Goal: Transaction & Acquisition: Purchase product/service

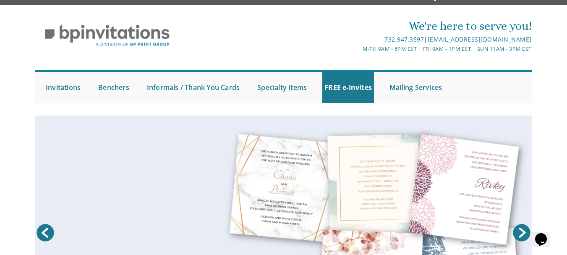
scroll to position [13, 0]
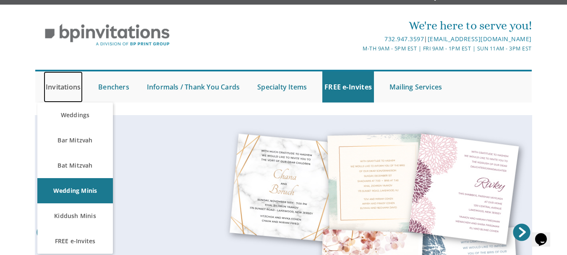
click at [70, 85] on link "Invitations" at bounding box center [63, 86] width 39 height 31
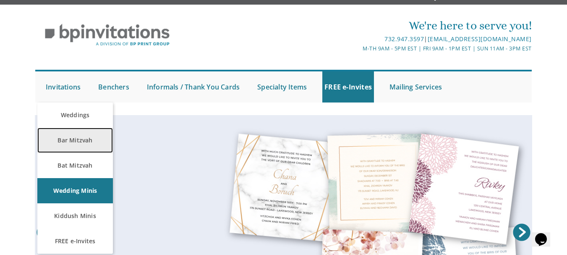
click at [77, 143] on link "Bar Mitzvah" at bounding box center [75, 140] width 76 height 25
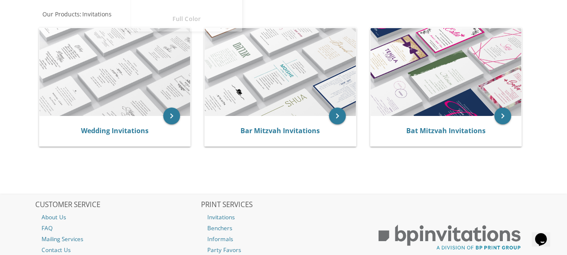
scroll to position [159, 0]
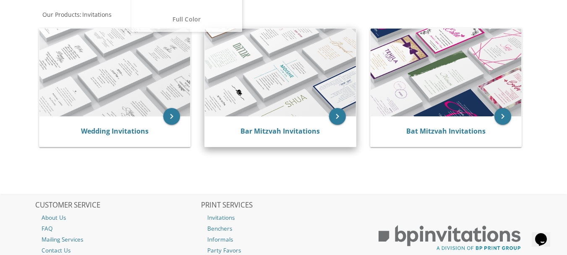
click at [321, 58] on img at bounding box center [280, 73] width 151 height 88
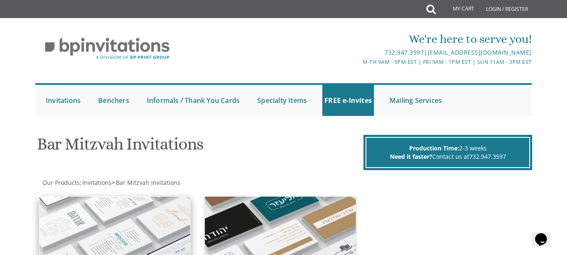
scroll to position [169, 0]
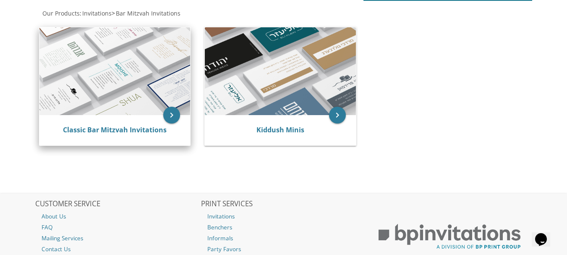
click at [139, 78] on img at bounding box center [114, 71] width 151 height 88
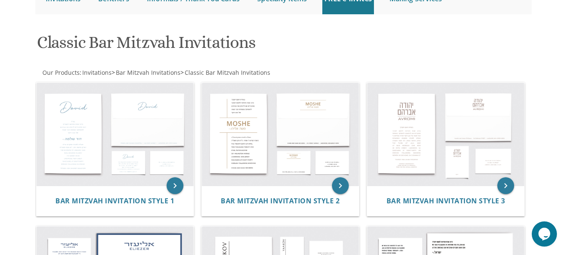
scroll to position [101, 0]
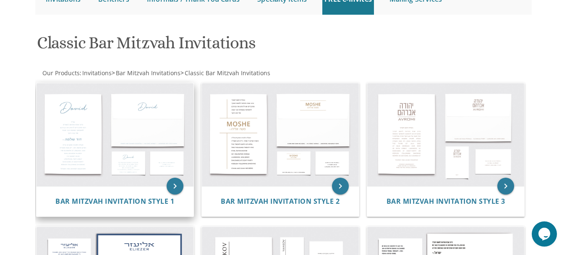
click at [168, 160] on img at bounding box center [115, 134] width 157 height 103
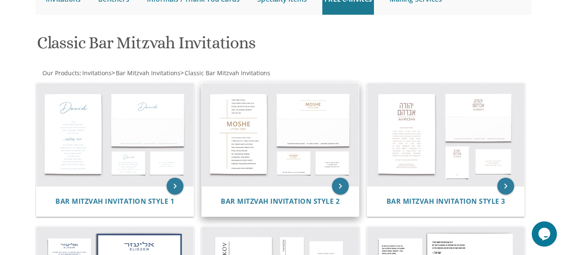
click at [264, 145] on img at bounding box center [280, 134] width 157 height 103
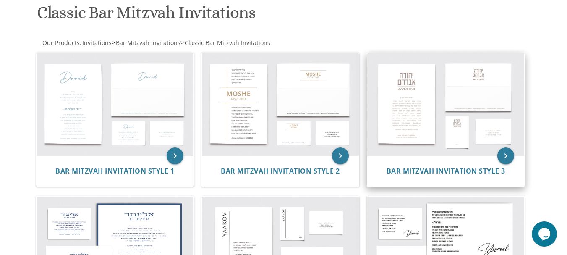
click at [425, 85] on img at bounding box center [445, 104] width 157 height 103
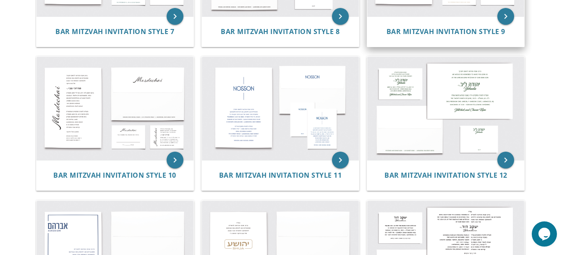
scroll to position [523, 0]
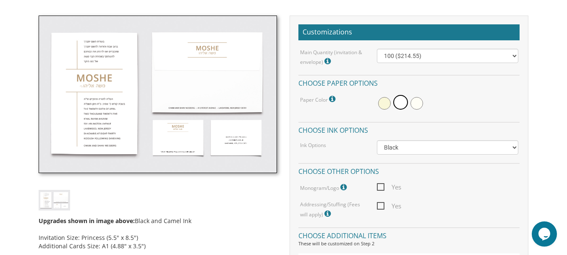
scroll to position [235, 0]
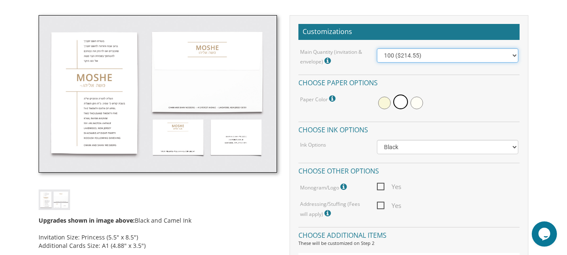
click at [408, 55] on select "100 ($214.55) 200 ($254.60) 300 ($294.25) 400 ($333.55) 500 ($373.90) 600 ($413…" at bounding box center [447, 55] width 141 height 14
select select "200"
click at [377, 48] on select "100 ($214.55) 200 ($254.60) 300 ($294.25) 400 ($333.55) 500 ($373.90) 600 ($413…" at bounding box center [447, 55] width 141 height 14
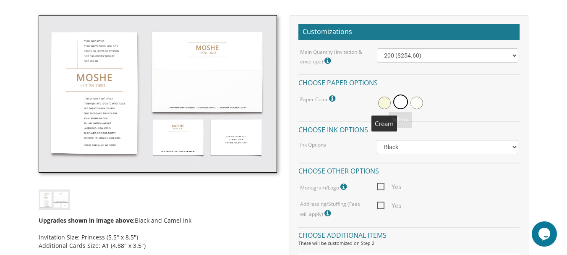
click at [385, 104] on span at bounding box center [384, 102] width 13 height 13
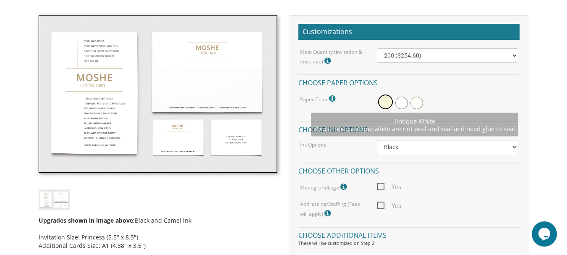
click at [411, 106] on span at bounding box center [416, 102] width 13 height 13
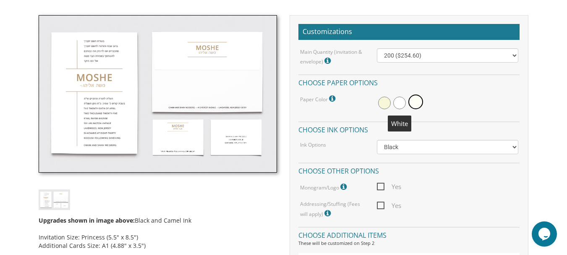
click at [398, 100] on span at bounding box center [399, 102] width 13 height 13
click at [380, 100] on span at bounding box center [384, 102] width 13 height 13
click at [401, 100] on span at bounding box center [401, 102] width 13 height 13
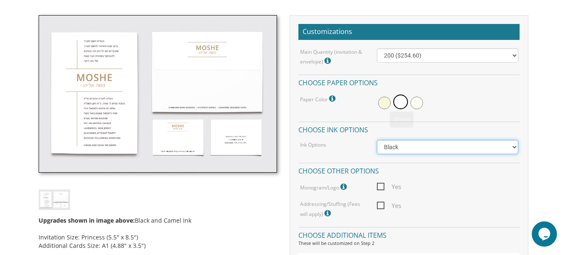
click at [409, 149] on select "Black Colored Ink ($65.00) Black + One Color ($100.00) Two Colors ($165.00)" at bounding box center [447, 147] width 141 height 14
click at [377, 140] on select "Black Colored Ink ($65.00) Black + One Color ($100.00) Two Colors ($165.00)" at bounding box center [447, 147] width 141 height 14
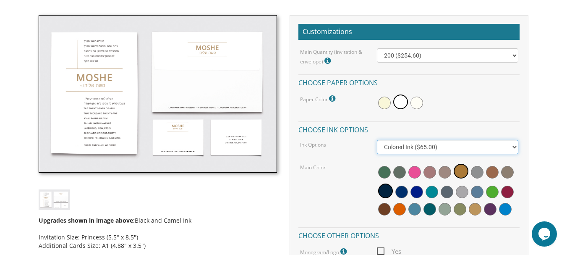
click at [407, 145] on select "Black Colored Ink ($65.00) Black + One Color ($100.00) Two Colors ($165.00)" at bounding box center [447, 147] width 141 height 14
click at [377, 140] on select "Black Colored Ink ($65.00) Black + One Color ($100.00) Two Colors ($165.00)" at bounding box center [447, 147] width 141 height 14
click at [402, 147] on select "Black Colored Ink ($65.00) Black + One Color ($100.00) Two Colors ($165.00)" at bounding box center [447, 147] width 141 height 14
select select "Black"
click at [377, 140] on select "Black Colored Ink ($65.00) Black + One Color ($100.00) Two Colors ($165.00)" at bounding box center [447, 147] width 141 height 14
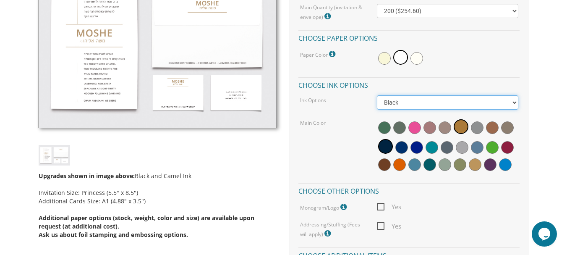
scroll to position [280, 0]
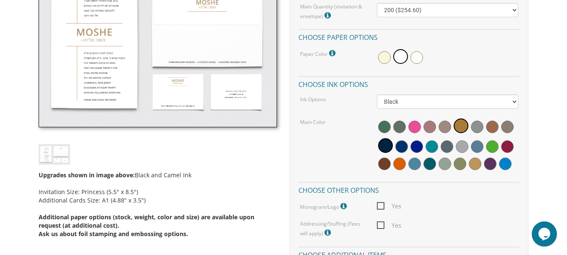
click at [382, 205] on span "Yes" at bounding box center [389, 206] width 24 height 10
click at [382, 205] on input "Yes" at bounding box center [379, 204] width 5 height 5
click at [382, 205] on span "Yes" at bounding box center [389, 206] width 24 height 10
click at [382, 205] on input "Yes" at bounding box center [379, 204] width 5 height 5
checkbox input "false"
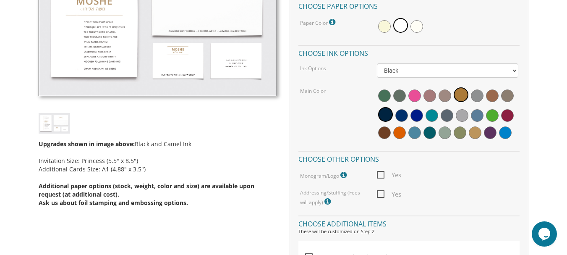
scroll to position [312, 0]
click at [329, 199] on icon at bounding box center [328, 201] width 8 height 8
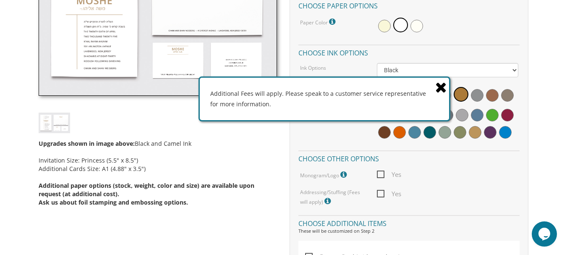
click at [442, 91] on icon at bounding box center [441, 87] width 12 height 15
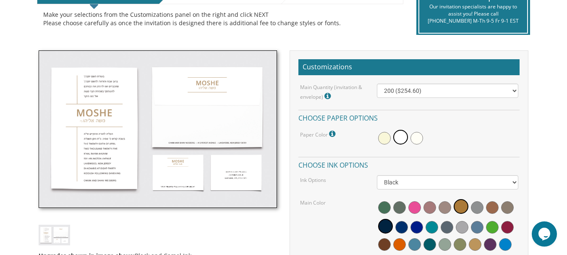
scroll to position [0, 0]
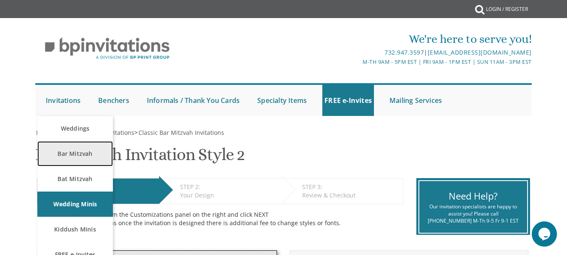
click at [75, 141] on link "Bar Mitzvah" at bounding box center [75, 153] width 76 height 25
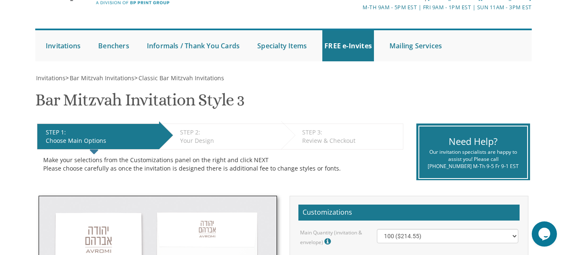
scroll to position [53, 0]
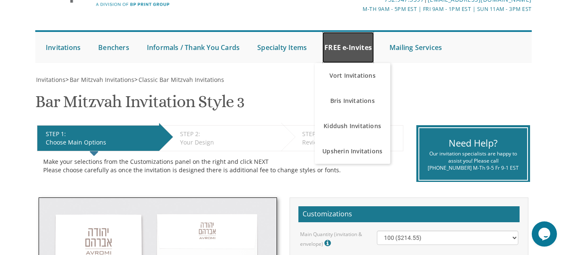
click at [352, 46] on link "FREE e-Invites" at bounding box center [348, 47] width 52 height 31
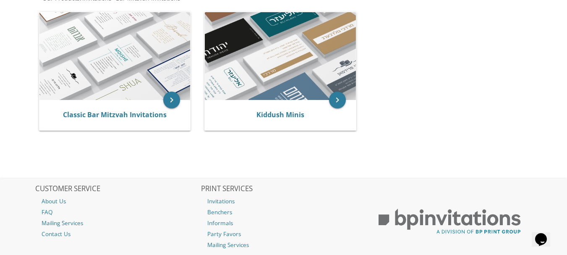
scroll to position [238, 0]
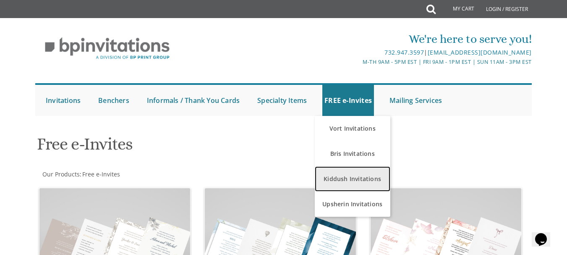
click at [355, 171] on link "Kiddush Invitations" at bounding box center [353, 178] width 76 height 25
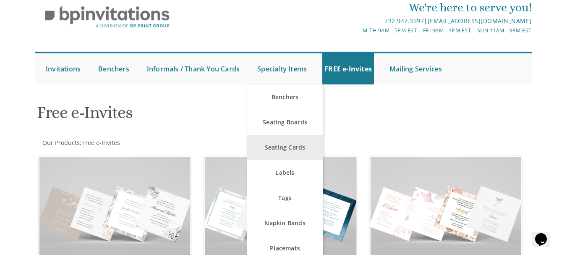
scroll to position [30, 0]
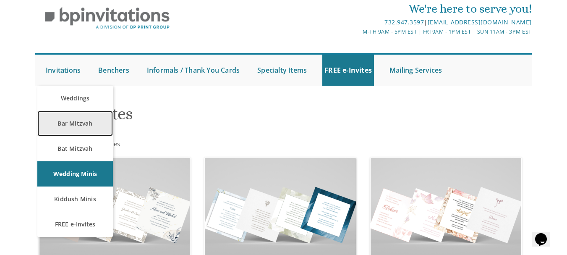
click at [73, 131] on link "Bar Mitzvah" at bounding box center [75, 123] width 76 height 25
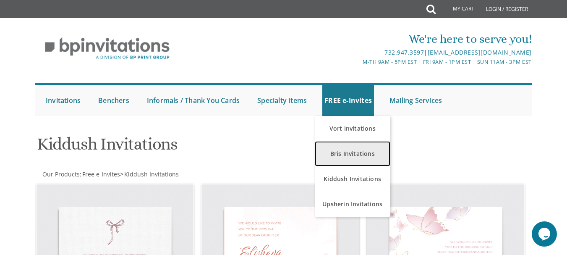
click at [340, 159] on link "Bris Invitations" at bounding box center [353, 153] width 76 height 25
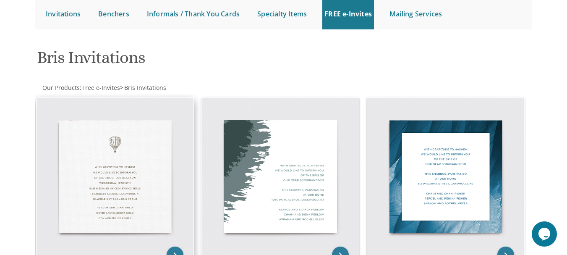
click at [122, 179] on img at bounding box center [115, 176] width 157 height 157
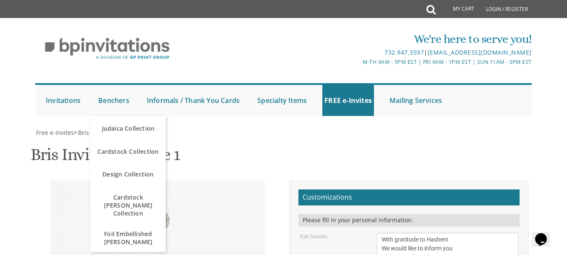
scroll to position [184, 0]
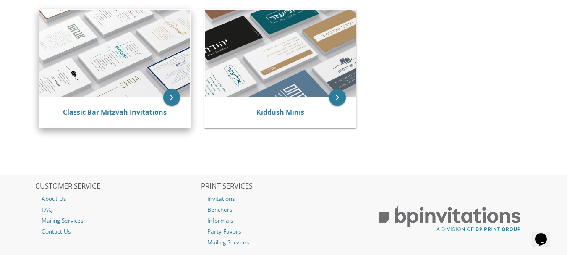
scroll to position [186, 0]
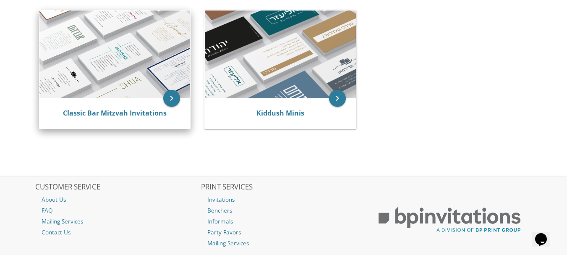
click at [139, 52] on img at bounding box center [114, 54] width 151 height 88
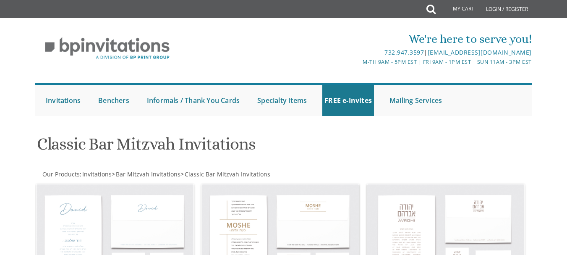
click at [548, 96] on div "We're here to serve you! 732.947.3597 | [EMAIL_ADDRESS][DOMAIN_NAME] M-Th 9am -…" at bounding box center [283, 71] width 567 height 98
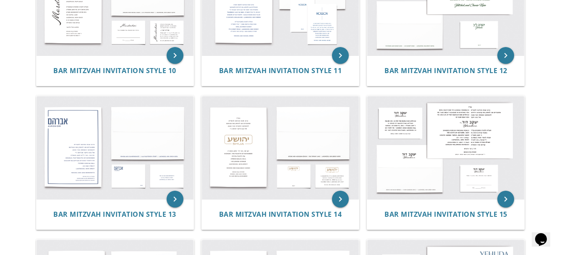
scroll to position [663, 0]
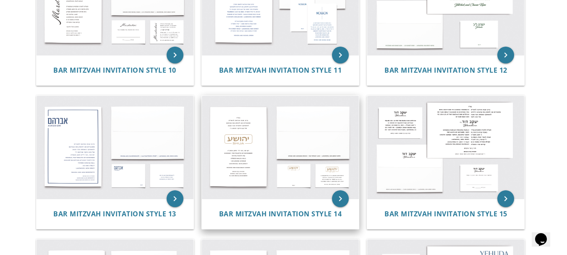
click at [265, 157] on img at bounding box center [280, 147] width 157 height 103
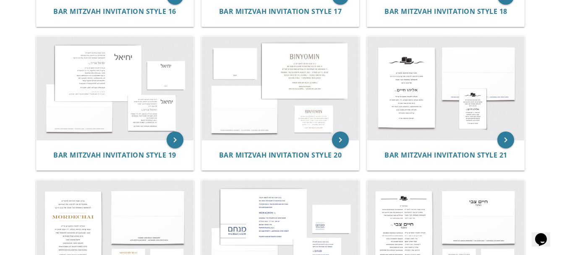
scroll to position [1010, 0]
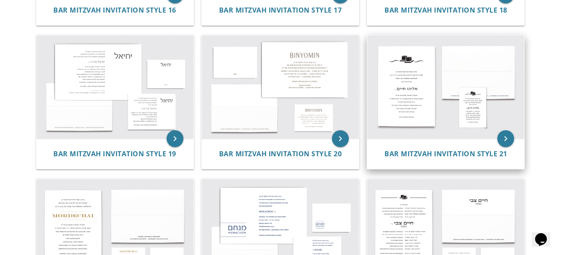
click at [403, 94] on img at bounding box center [445, 86] width 157 height 103
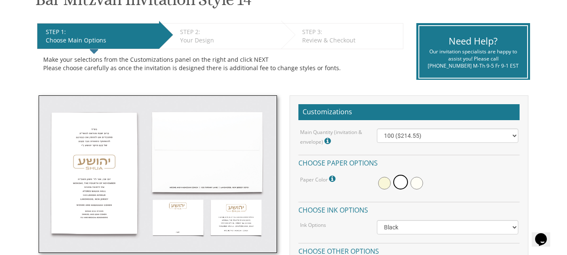
click at [101, 155] on img at bounding box center [158, 173] width 239 height 157
click at [388, 141] on select "100 ($214.55) 200 ($254.60) 300 ($294.25) 400 ($333.55) 500 ($373.90) 600 ($413…" at bounding box center [447, 135] width 141 height 14
select select "200"
click at [377, 128] on select "100 ($214.55) 200 ($254.60) 300 ($294.25) 400 ($333.55) 500 ($373.90) 600 ($413…" at bounding box center [447, 135] width 141 height 14
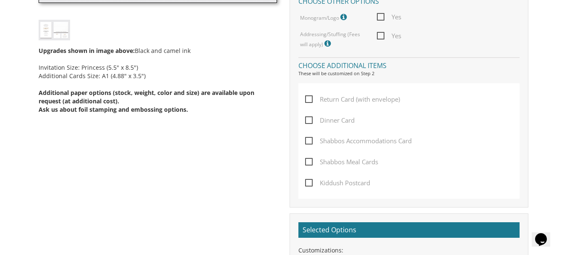
scroll to position [407, 0]
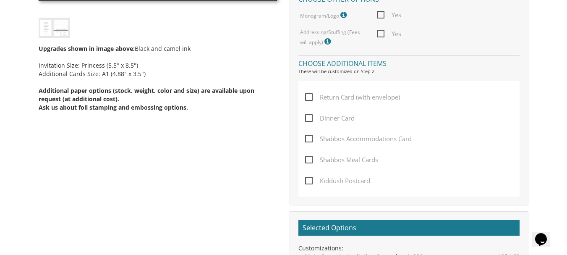
click at [311, 96] on span "Return Card (with envelope)" at bounding box center [352, 97] width 95 height 10
click at [310, 96] on input "Return Card (with envelope)" at bounding box center [307, 96] width 5 height 5
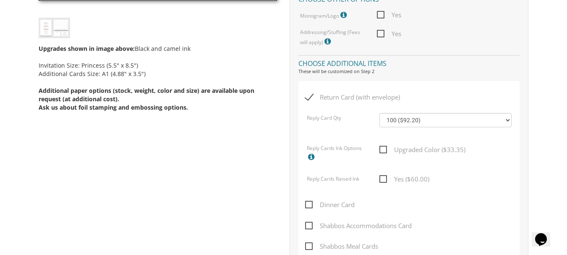
click at [311, 96] on span "Return Card (with envelope)" at bounding box center [352, 97] width 95 height 10
click at [310, 96] on input "Return Card (with envelope)" at bounding box center [307, 96] width 5 height 5
checkbox input "false"
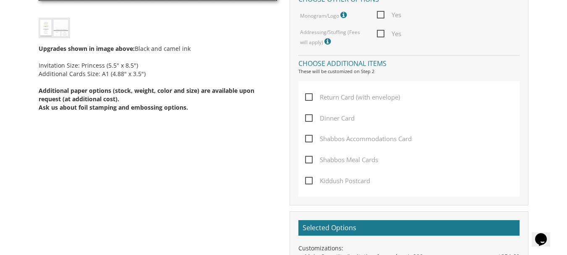
click at [310, 185] on span "Kiddush Postcard" at bounding box center [337, 180] width 65 height 10
click at [310, 183] on input "Kiddush Postcard" at bounding box center [307, 179] width 5 height 5
checkbox input "true"
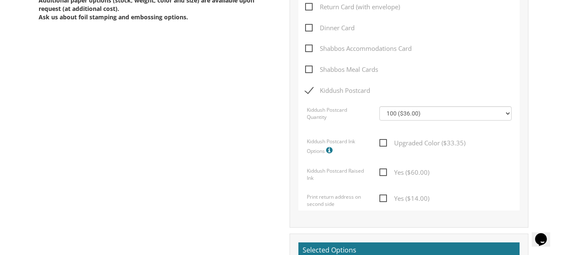
scroll to position [497, 0]
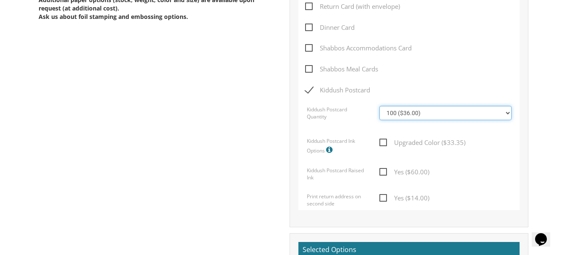
click at [405, 109] on select "100 ($36.00) 200 ($42.00) 300 ($48.00) 400 ($54.00) 500 ($60.00) 600 ($66.00) 7…" at bounding box center [445, 113] width 132 height 14
select select "200"
click at [379, 106] on select "100 ($36.00) 200 ($42.00) 300 ($48.00) 400 ($54.00) 500 ($60.00) 600 ($66.00) 7…" at bounding box center [445, 113] width 132 height 14
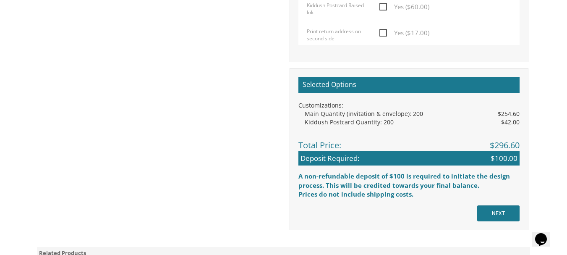
scroll to position [662, 0]
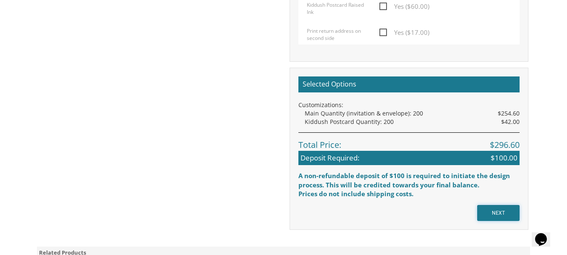
click at [495, 214] on input "NEXT" at bounding box center [498, 213] width 42 height 16
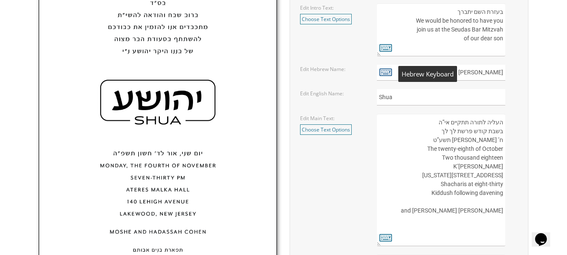
scroll to position [337, 0]
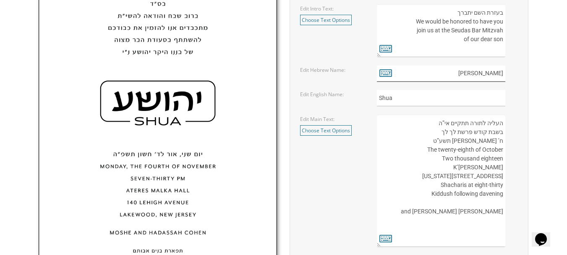
click at [472, 76] on input "[PERSON_NAME]" at bounding box center [441, 73] width 128 height 16
type input "י"
click at [389, 71] on icon at bounding box center [385, 73] width 13 height 12
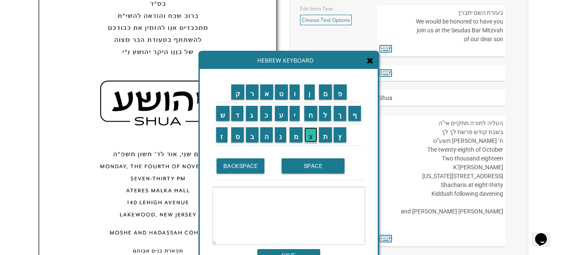
click at [314, 141] on input "צ" at bounding box center [310, 134] width 13 height 15
click at [252, 136] on input "ב" at bounding box center [252, 134] width 13 height 15
click at [299, 111] on input "י" at bounding box center [294, 113] width 10 height 15
type textarea "צבי"
click at [429, 145] on textarea "העליה לתורה תתקיים אי”ה בשבת קודש פרשת לך לך ח’ חשון תשע”ט The twenty-eighth of…" at bounding box center [441, 181] width 128 height 132
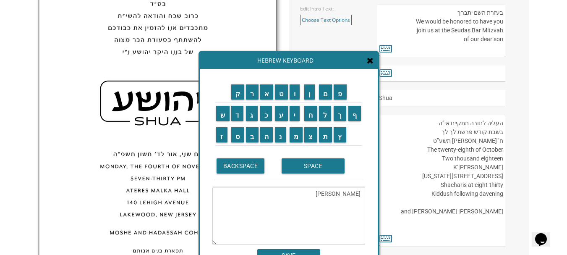
click at [368, 62] on icon at bounding box center [370, 60] width 7 height 8
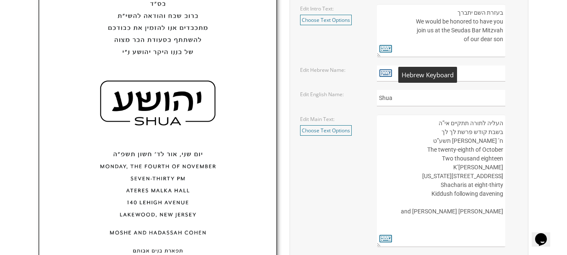
click at [381, 73] on icon at bounding box center [385, 73] width 13 height 12
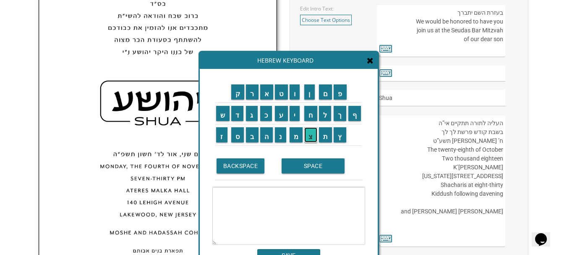
click at [312, 142] on input "צ" at bounding box center [310, 134] width 13 height 15
click at [254, 139] on input "ב" at bounding box center [252, 134] width 13 height 15
click at [290, 120] on input "י" at bounding box center [294, 113] width 10 height 15
type textarea "צבי"
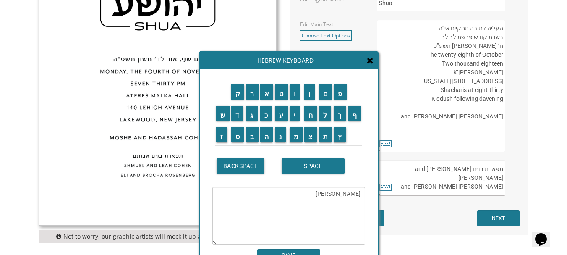
scroll to position [433, 0]
click at [293, 252] on input "SAVE" at bounding box center [288, 255] width 63 height 13
type input "צבי"
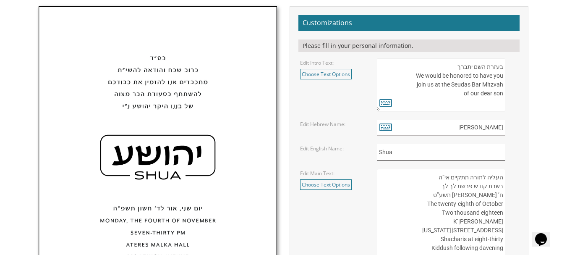
click at [428, 156] on input "Shua" at bounding box center [441, 152] width 128 height 16
type input "S"
type input "Tzvi"
click at [383, 213] on textarea "העליה לתורה תתקיים אי”ה בשבת קודש פרשת לך לך ח’ חשון תשע”ט The twenty-eighth of…" at bounding box center [441, 235] width 128 height 132
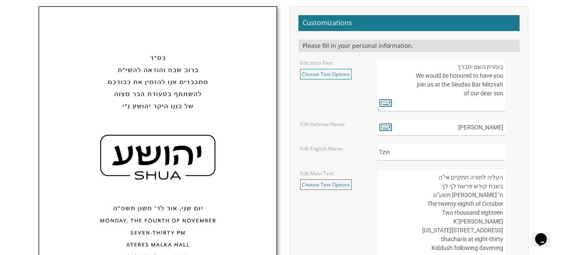
scroll to position [328, 0]
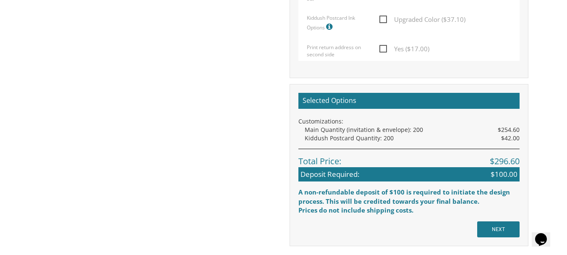
scroll to position [739, 0]
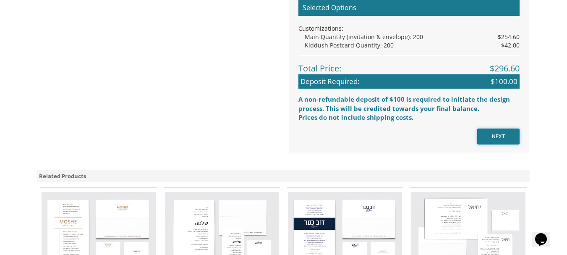
click at [500, 136] on input "NEXT" at bounding box center [498, 136] width 42 height 16
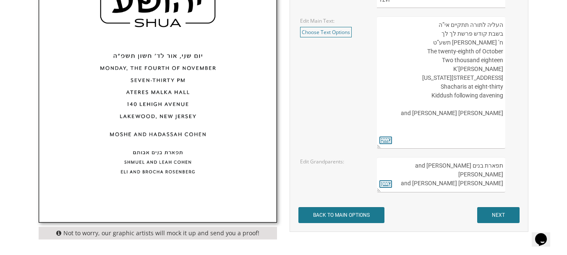
scroll to position [462, 0]
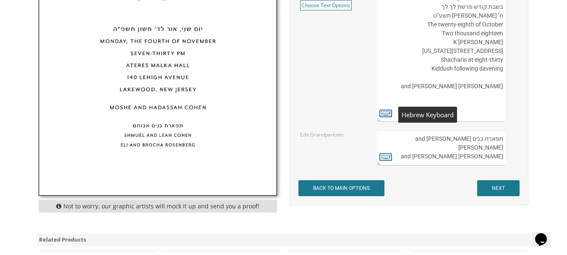
click at [386, 111] on icon at bounding box center [385, 113] width 13 height 12
type textarea "העליה לתורה תתקיים אי”ה בשבת קודש פרשת לך לך ח’ [PERSON_NAME] תשע”ט The twenty-…"
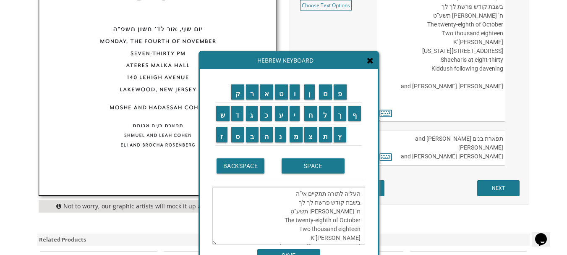
click at [375, 62] on div "Hebrew Keyboard" at bounding box center [289, 60] width 178 height 17
click at [373, 63] on icon at bounding box center [370, 60] width 7 height 8
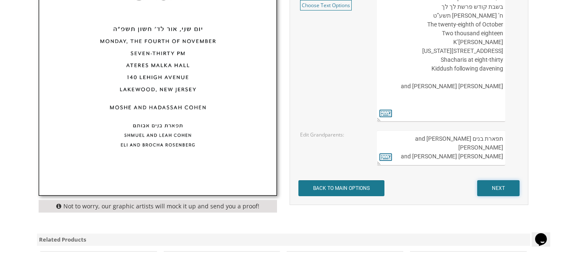
click at [496, 187] on input "NEXT" at bounding box center [498, 188] width 42 height 16
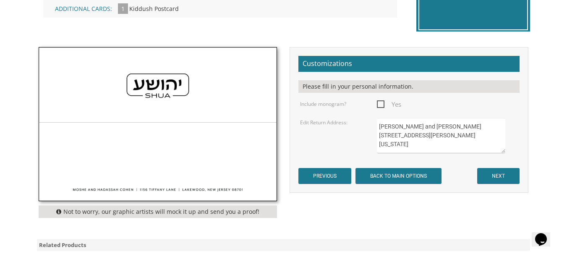
scroll to position [179, 0]
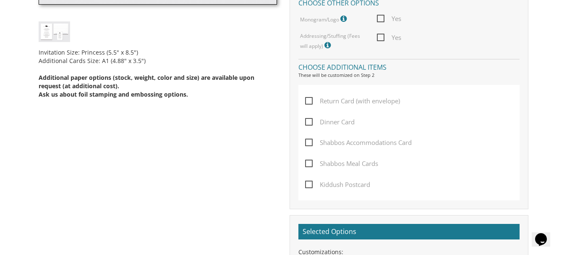
scroll to position [403, 0]
click at [308, 183] on span "Kiddush Postcard" at bounding box center [337, 184] width 65 height 10
click at [308, 183] on input "Kiddush Postcard" at bounding box center [307, 182] width 5 height 5
checkbox input "true"
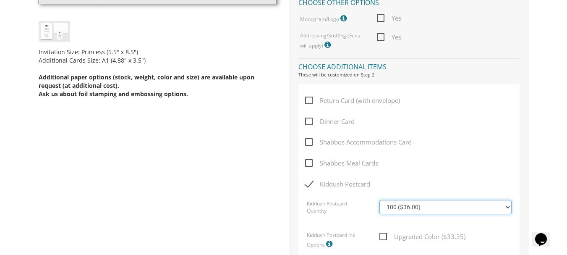
click at [430, 206] on select "100 ($36.00) 200 ($42.00) 300 ($48.00) 400 ($54.00) 500 ($60.00) 600 ($66.00) 7…" at bounding box center [445, 207] width 132 height 14
select select "200"
click at [379, 200] on select "100 ($36.00) 200 ($42.00) 300 ($48.00) 400 ($54.00) 500 ($60.00) 600 ($66.00) 7…" at bounding box center [445, 207] width 132 height 14
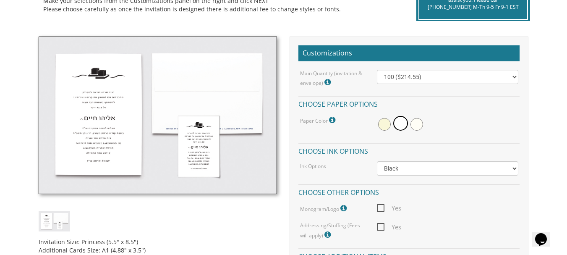
scroll to position [207, 0]
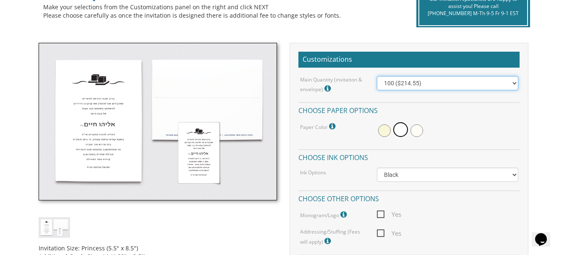
click at [411, 79] on select "100 ($214.55) 200 ($254.60) 300 ($294.25) 400 ($333.55) 500 ($373.90) 600 ($413…" at bounding box center [447, 83] width 141 height 14
select select "200"
click at [377, 76] on select "100 ($214.55) 200 ($254.60) 300 ($294.25) 400 ($333.55) 500 ($373.90) 600 ($413…" at bounding box center [447, 83] width 141 height 14
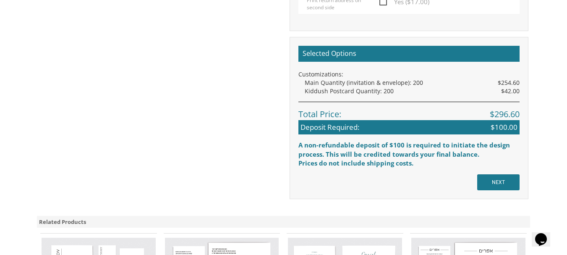
scroll to position [704, 0]
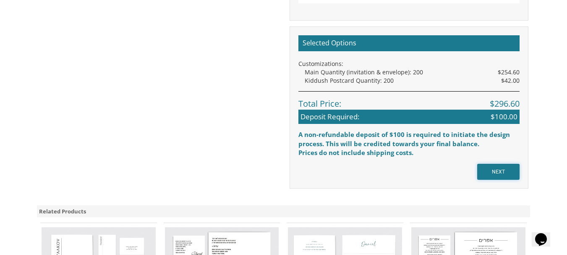
click at [488, 174] on input "NEXT" at bounding box center [498, 172] width 42 height 16
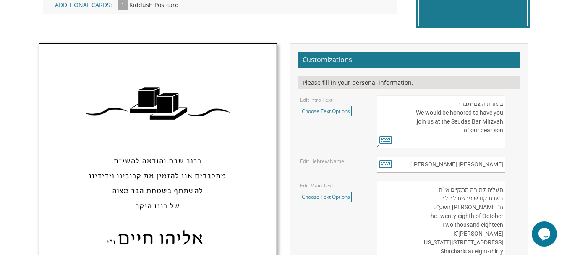
scroll to position [291, 0]
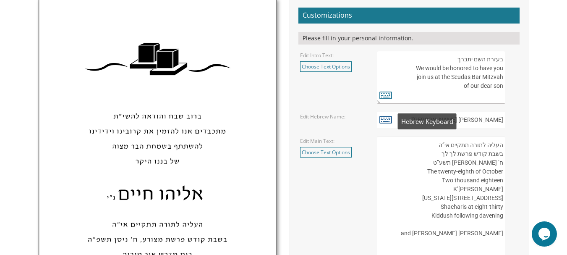
click at [383, 121] on icon at bounding box center [385, 119] width 13 height 12
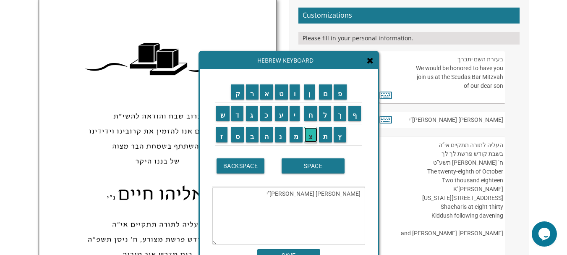
click at [310, 137] on input "צ" at bounding box center [310, 134] width 13 height 15
click at [256, 136] on input "ב" at bounding box center [252, 134] width 13 height 15
click at [295, 108] on input "י" at bounding box center [294, 113] width 10 height 15
type textarea "[PERSON_NAME] [PERSON_NAME]"[PERSON_NAME]"
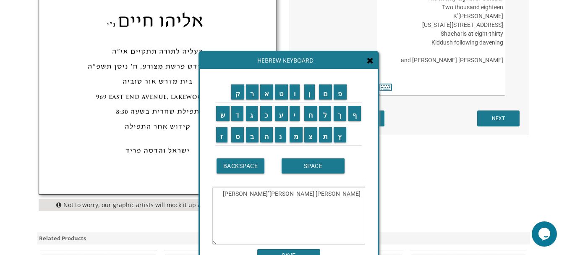
scroll to position [464, 0]
click at [310, 254] on input "SAVE" at bounding box center [288, 255] width 63 height 13
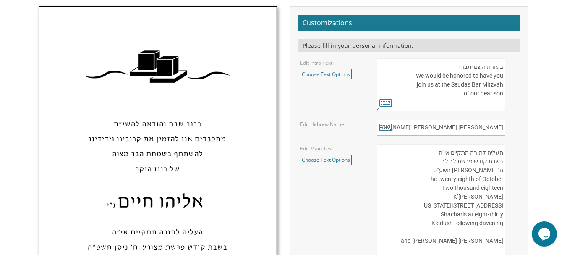
click at [455, 129] on input "[PERSON_NAME] [PERSON_NAME]"[PERSON_NAME]" at bounding box center [441, 128] width 128 height 16
type input "[PERSON_NAME] [PERSON_NAME]"יצב"
click at [382, 127] on icon at bounding box center [385, 127] width 13 height 12
type textarea "[PERSON_NAME] [PERSON_NAME]"יצב"
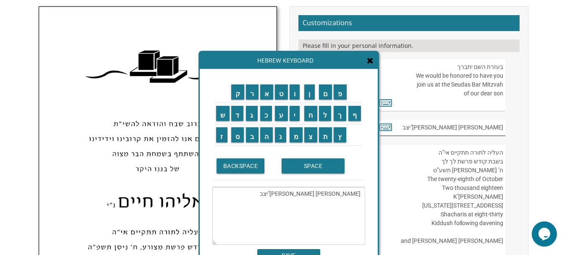
click at [472, 129] on input "[PERSON_NAME] [PERSON_NAME]"יצב" at bounding box center [441, 128] width 128 height 16
type input "ב"
type input "b"
click at [298, 252] on input "SAVE" at bounding box center [288, 255] width 63 height 13
type input "[PERSON_NAME] [PERSON_NAME]"יצב"
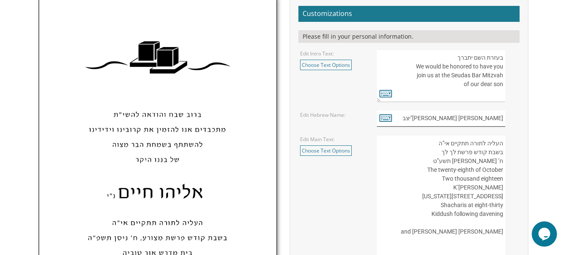
scroll to position [336, 0]
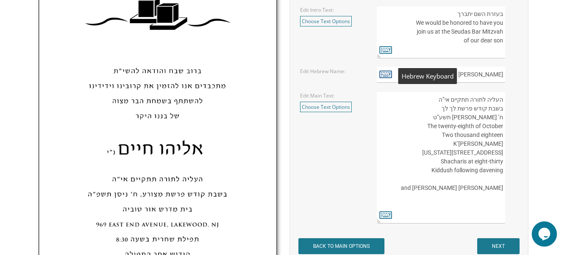
click at [386, 79] on icon at bounding box center [385, 74] width 13 height 12
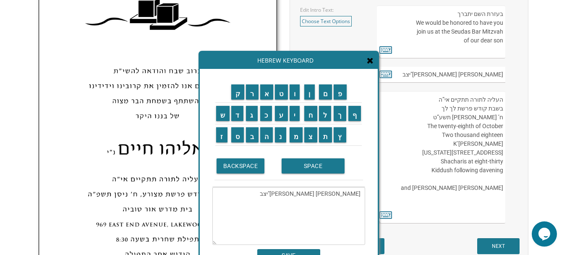
click at [314, 199] on textarea "[PERSON_NAME] [PERSON_NAME]"יצב" at bounding box center [288, 216] width 153 height 58
click at [337, 203] on textarea "[PERSON_NAME] [PERSON_NAME]"יצב" at bounding box center [288, 216] width 153 height 58
click at [330, 192] on textarea "[PERSON_NAME] [PERSON_NAME]"יצב" at bounding box center [288, 216] width 153 height 58
drag, startPoint x: 336, startPoint y: 194, endPoint x: 359, endPoint y: 194, distance: 23.1
click at [359, 194] on textarea "[PERSON_NAME] [PERSON_NAME]"יצב" at bounding box center [288, 216] width 153 height 58
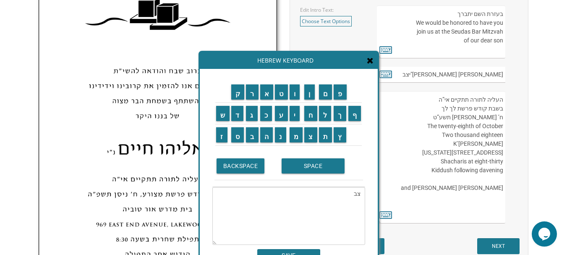
type textarea "ב"
click at [314, 138] on input "צ" at bounding box center [310, 134] width 13 height 15
click at [253, 134] on input "ב" at bounding box center [252, 134] width 13 height 15
click at [296, 115] on input "י" at bounding box center [294, 113] width 10 height 15
type textarea "[PERSON_NAME]"
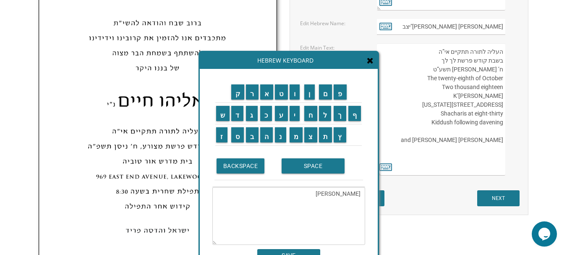
scroll to position [384, 0]
click at [290, 250] on input "SAVE" at bounding box center [288, 255] width 63 height 13
type input "[PERSON_NAME]"
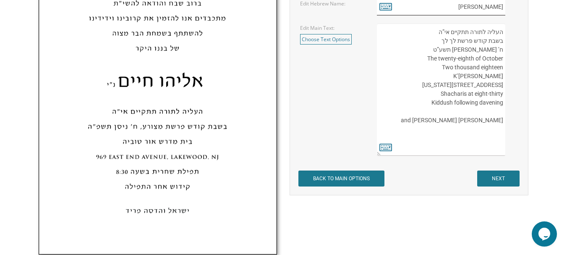
scroll to position [421, 0]
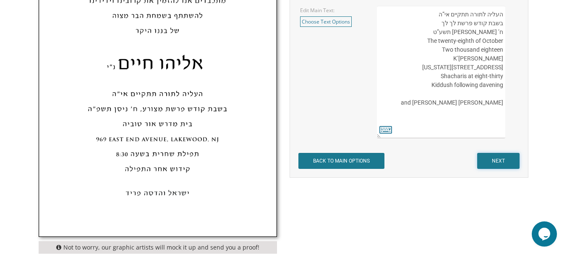
click at [508, 154] on input "NEXT" at bounding box center [498, 161] width 42 height 16
